Goal: Task Accomplishment & Management: Manage account settings

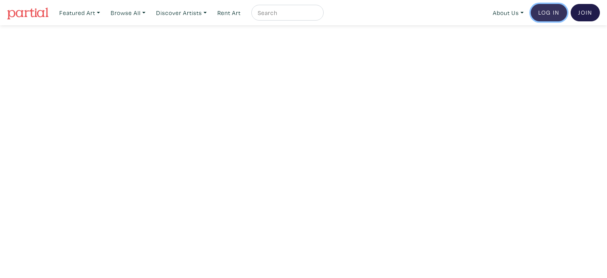
click at [556, 12] on link "Log In" at bounding box center [549, 12] width 36 height 17
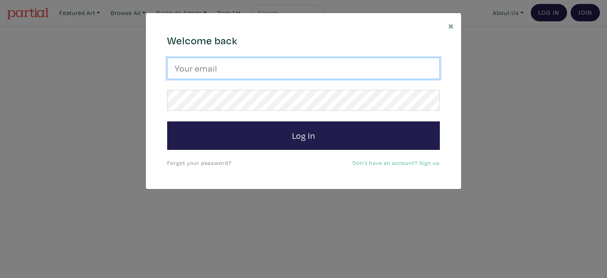
click at [190, 68] on input "email" at bounding box center [303, 68] width 273 height 21
type input "cmtoronto@gmail.com"
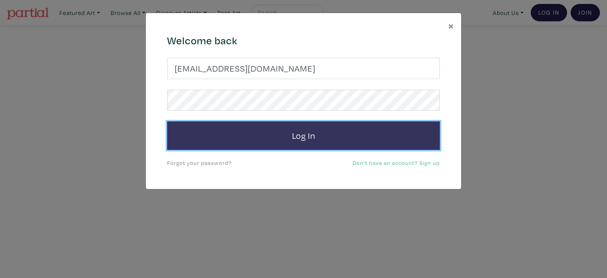
click at [305, 136] on button "Log In" at bounding box center [303, 135] width 273 height 28
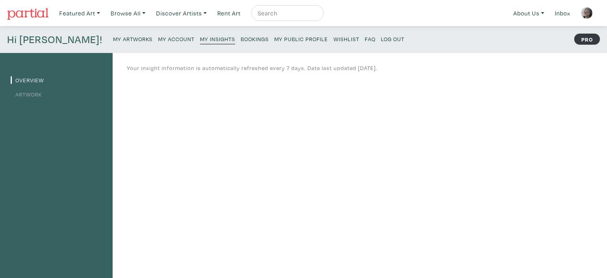
click at [113, 39] on small "My Artworks" at bounding box center [133, 39] width 40 height 8
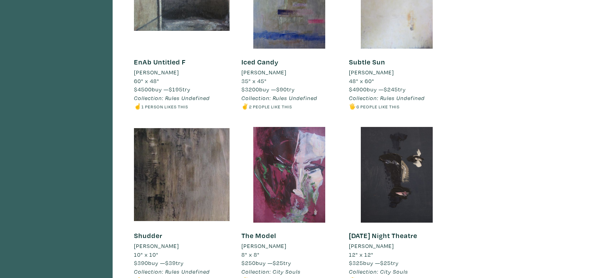
scroll to position [972, 0]
